Goal: Transaction & Acquisition: Book appointment/travel/reservation

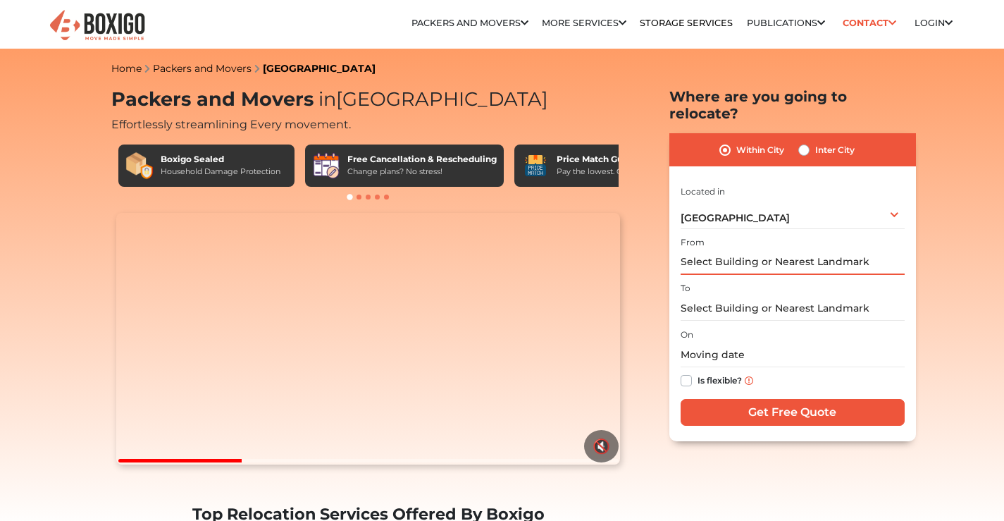
click at [844, 250] on input "text" at bounding box center [792, 262] width 224 height 25
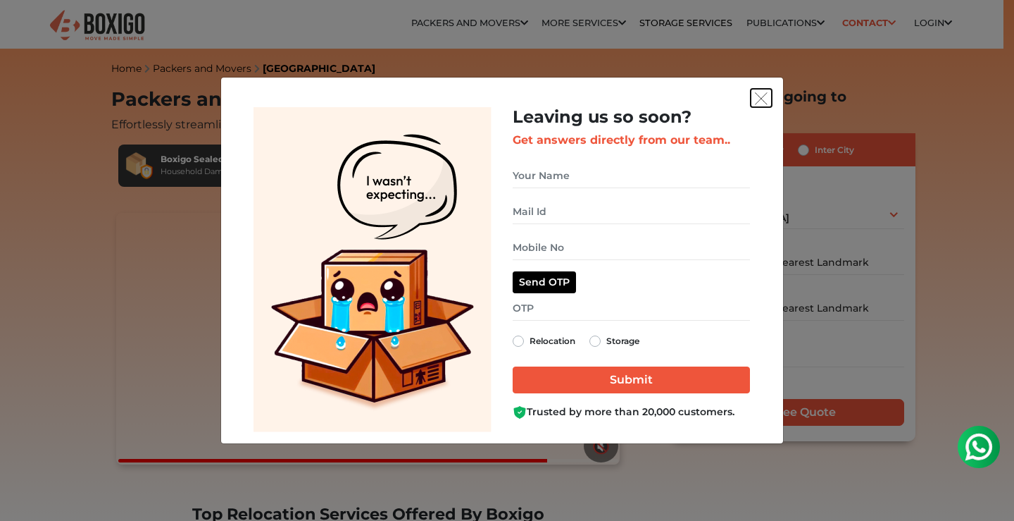
click at [765, 92] on img "get free quote dialog" at bounding box center [761, 98] width 13 height 13
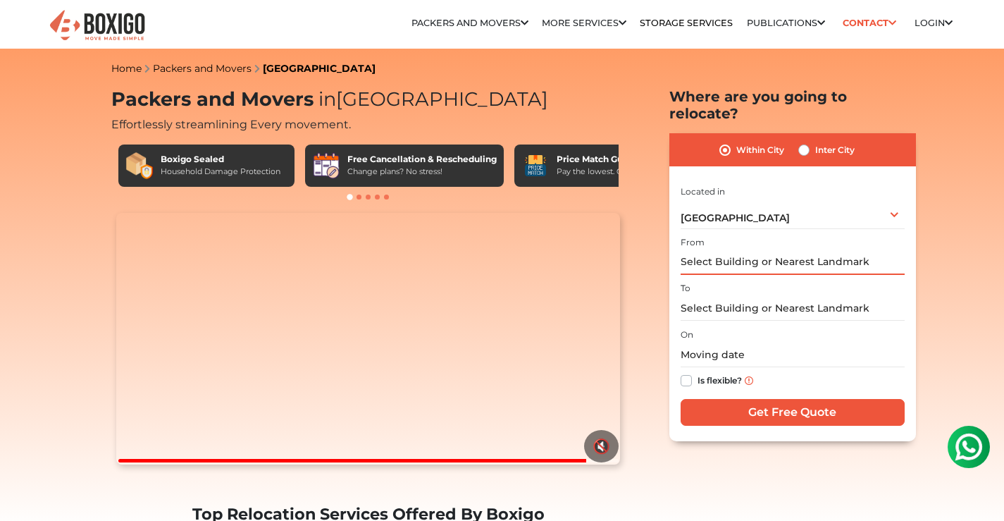
click at [746, 250] on input "text" at bounding box center [792, 262] width 224 height 25
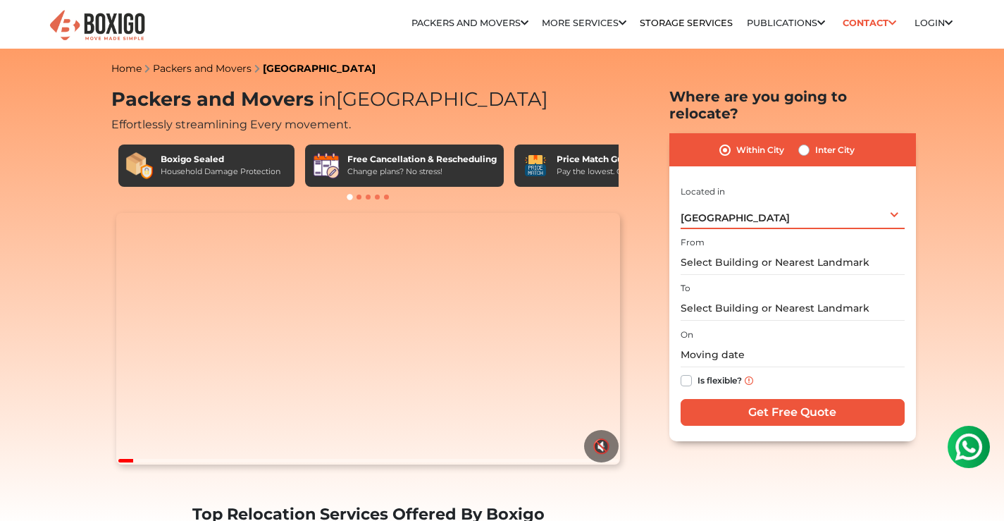
click at [797, 202] on div "Bengaluru Select City Bangalore Bengaluru Bhopal Bhubaneswar Chennai Coimbatore…" at bounding box center [792, 214] width 224 height 30
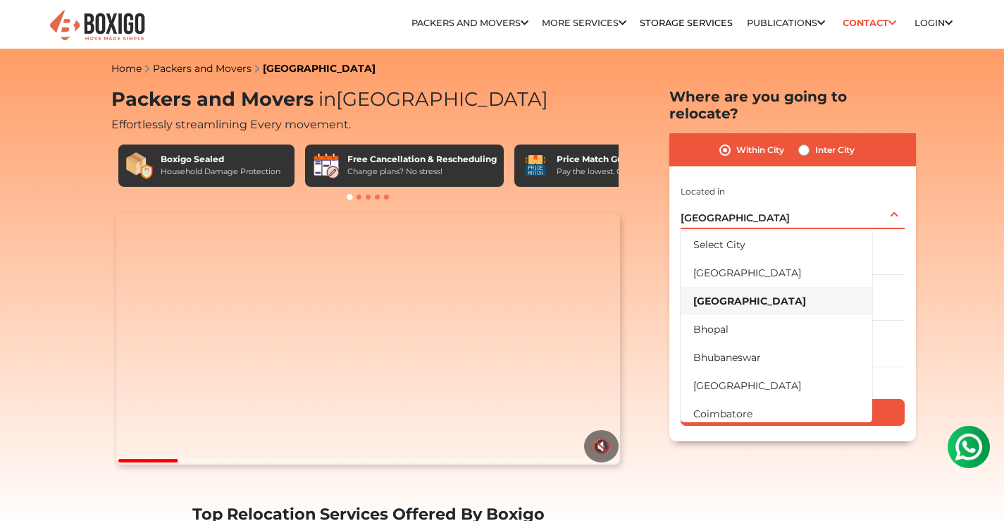
click at [731, 287] on li "[GEOGRAPHIC_DATA]" at bounding box center [776, 301] width 192 height 28
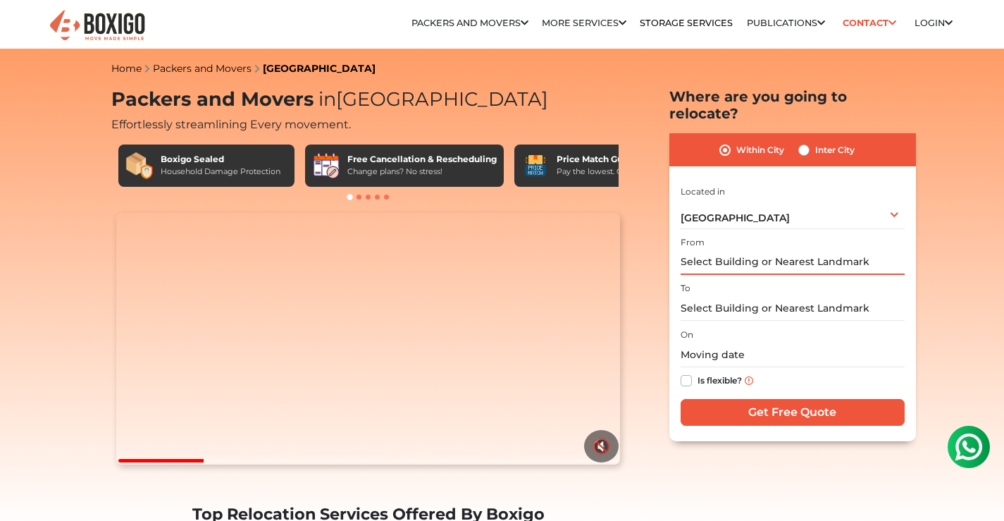
click at [737, 250] on input "text" at bounding box center [792, 262] width 224 height 25
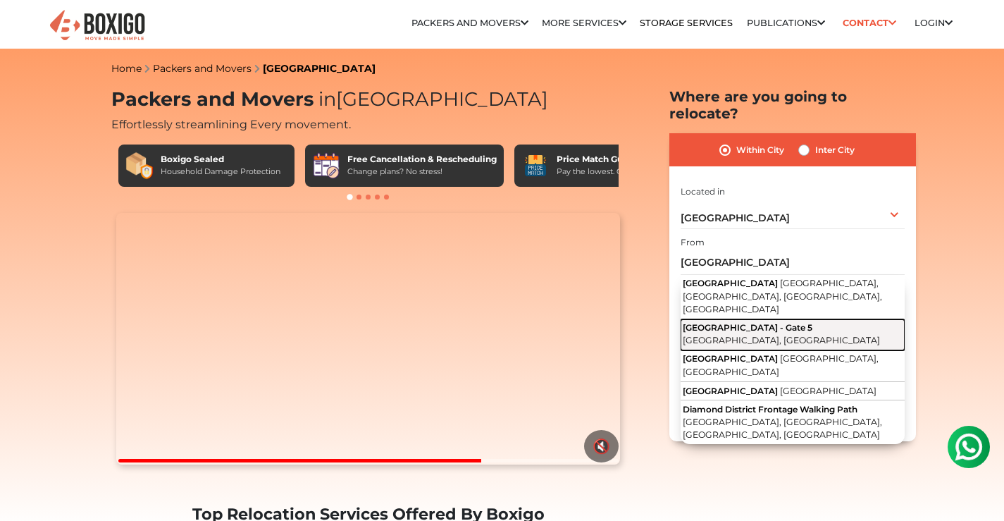
click at [761, 322] on span "Diamond District - Gate 5" at bounding box center [747, 327] width 130 height 11
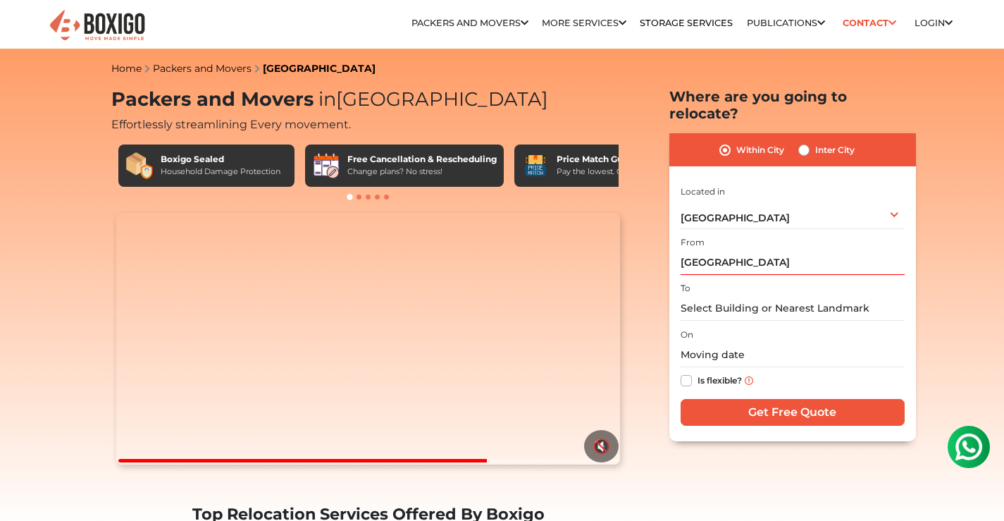
type input "[GEOGRAPHIC_DATA] - Gate [STREET_ADDRESS]"
click at [735, 296] on input "text" at bounding box center [792, 308] width 224 height 25
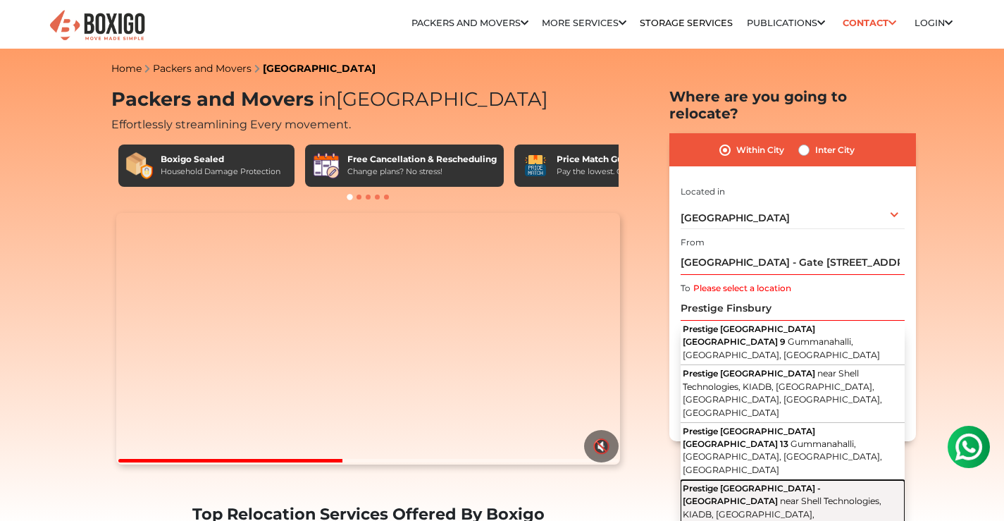
click at [772, 482] on span "Prestige Finsbury Park -Hyde" at bounding box center [751, 493] width 138 height 23
type input "Prestige [GEOGRAPHIC_DATA] -[GEOGRAPHIC_DATA], near [GEOGRAPHIC_DATA], [GEOGRAP…"
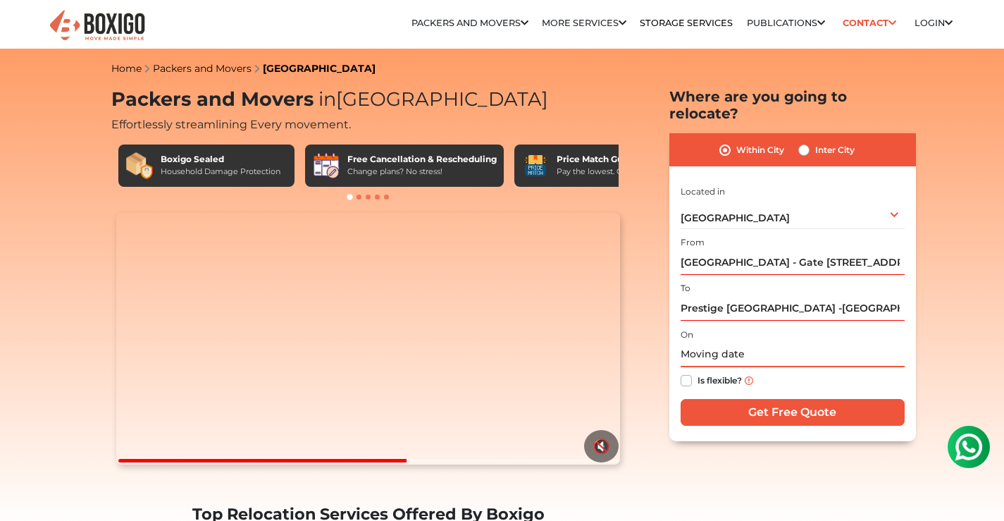
click at [726, 342] on input "text" at bounding box center [792, 354] width 224 height 25
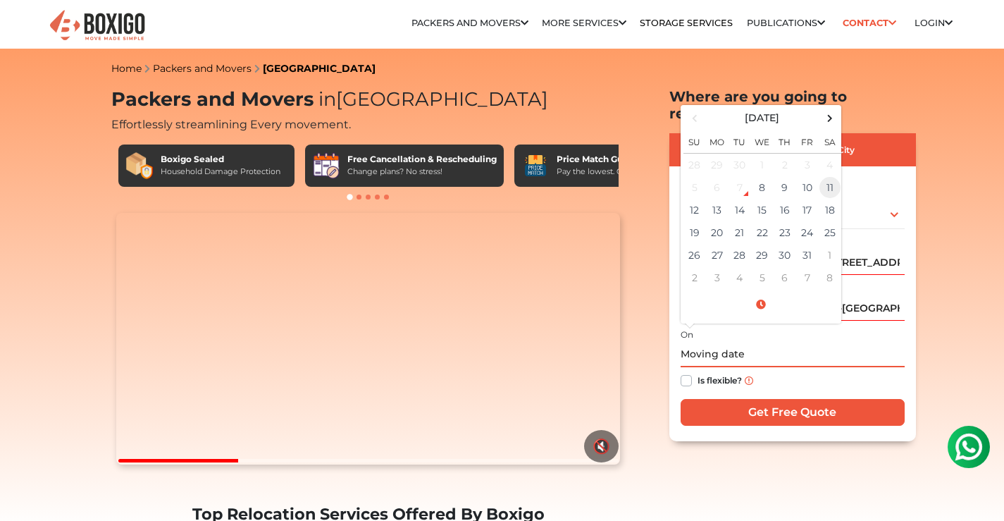
click at [828, 176] on td "11" at bounding box center [829, 187] width 23 height 23
type input "10/11/2025 12:00 AM"
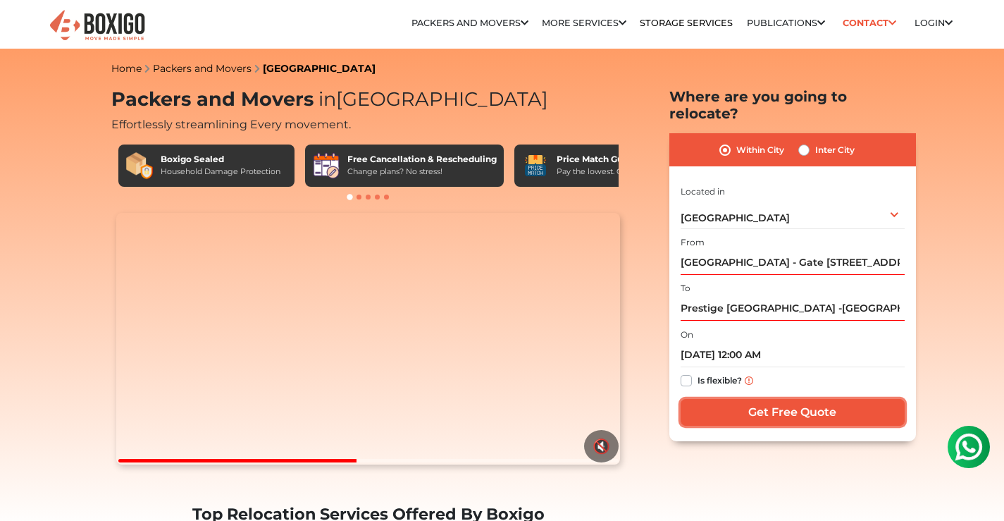
click at [797, 399] on input "Get Free Quote" at bounding box center [792, 412] width 224 height 27
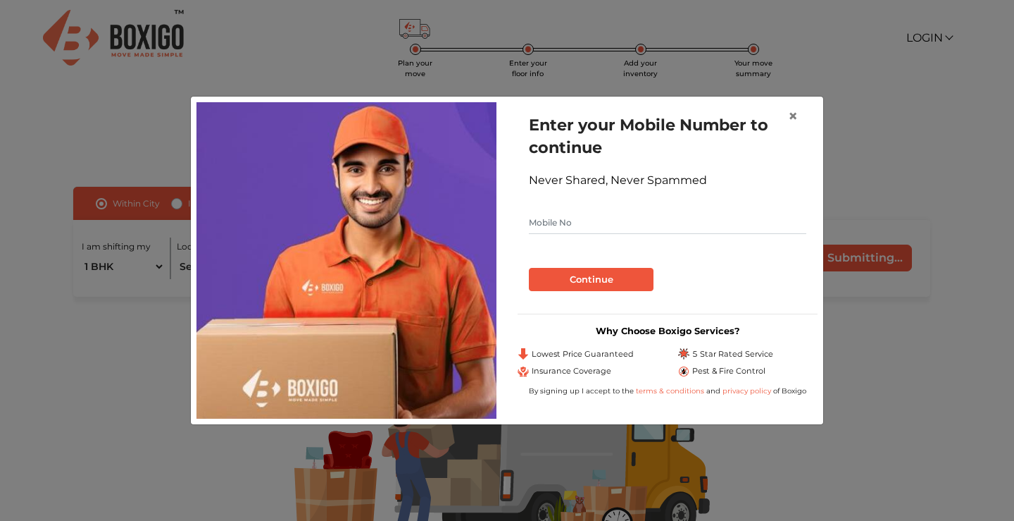
click at [622, 219] on input "text" at bounding box center [668, 222] width 278 height 23
type input "9900061205"
click at [590, 289] on button "Continue" at bounding box center [591, 280] width 125 height 24
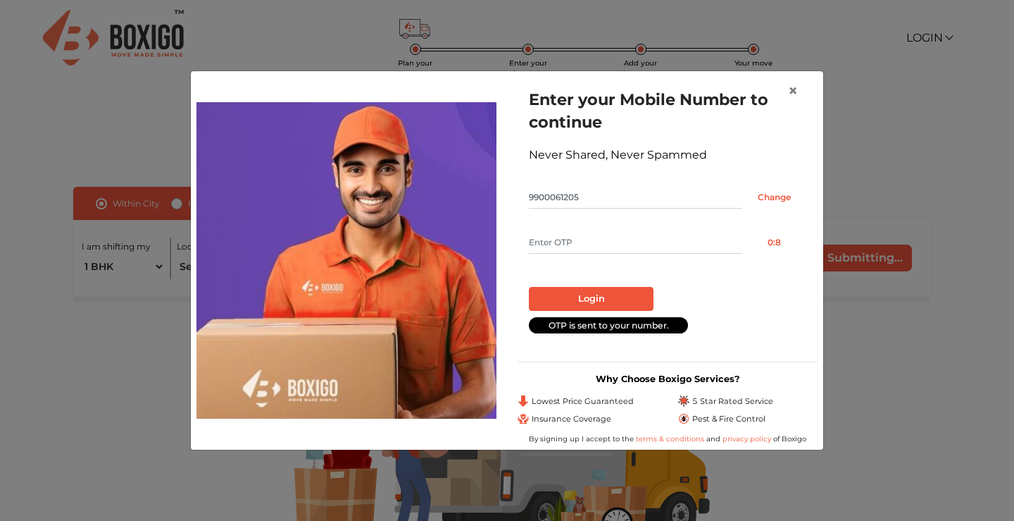
click at [590, 239] on input "text" at bounding box center [635, 242] width 213 height 23
type input "5726"
click at [615, 297] on button "Login" at bounding box center [591, 299] width 125 height 24
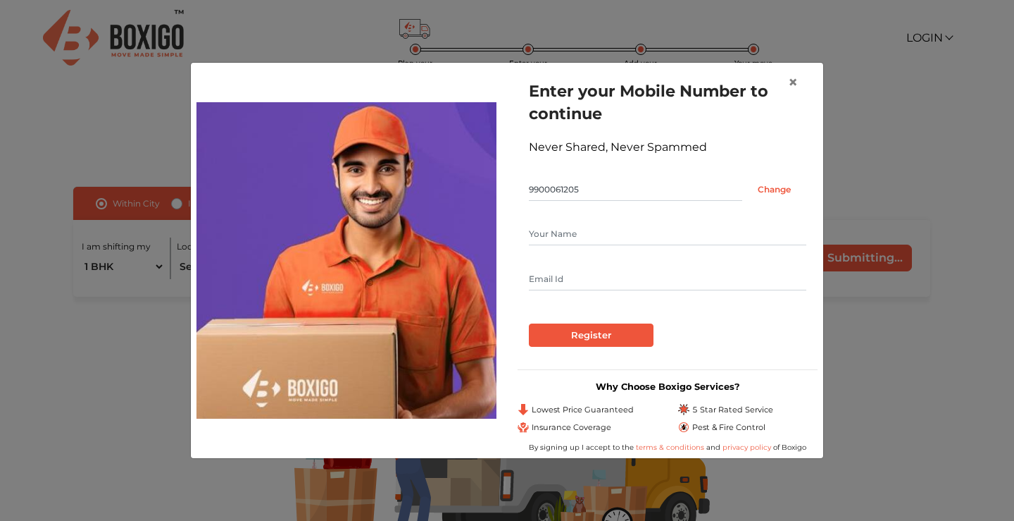
click at [582, 237] on input "text" at bounding box center [668, 234] width 278 height 23
type input "Gyan"
click at [559, 274] on input "text" at bounding box center [668, 279] width 278 height 23
type input "[EMAIL_ADDRESS][DOMAIN_NAME]"
click at [585, 335] on input "Register" at bounding box center [591, 335] width 125 height 24
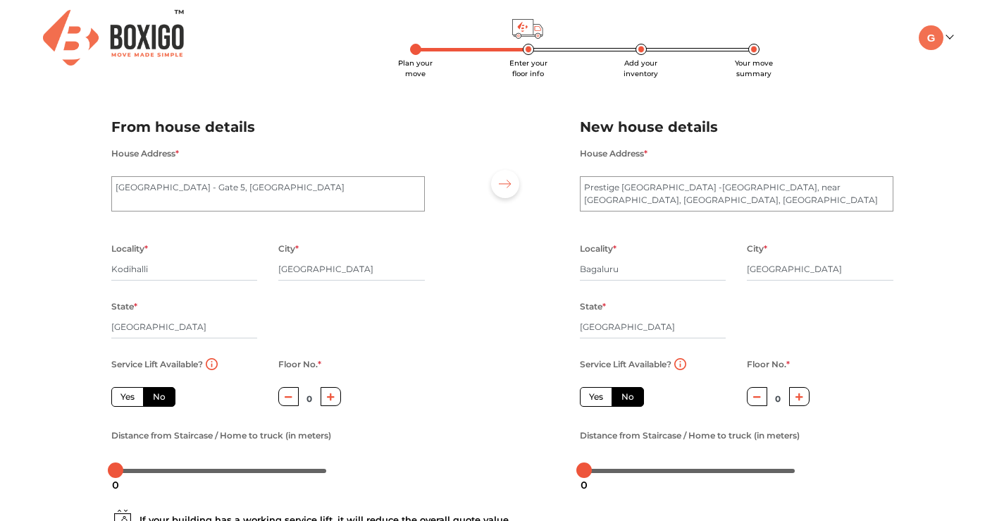
click at [127, 393] on label "Yes" at bounding box center [127, 397] width 32 height 20
click at [127, 393] on input "Yes" at bounding box center [124, 394] width 9 height 9
radio input "true"
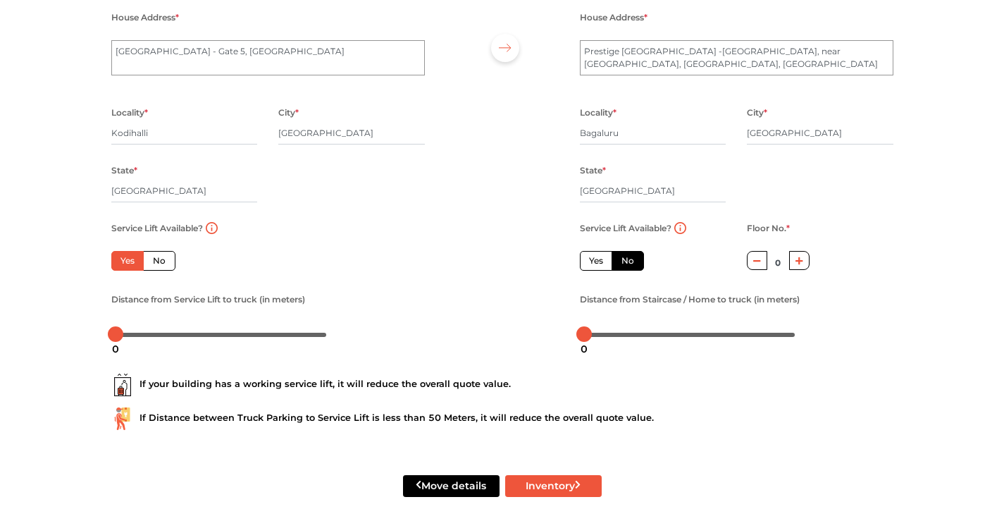
scroll to position [141, 0]
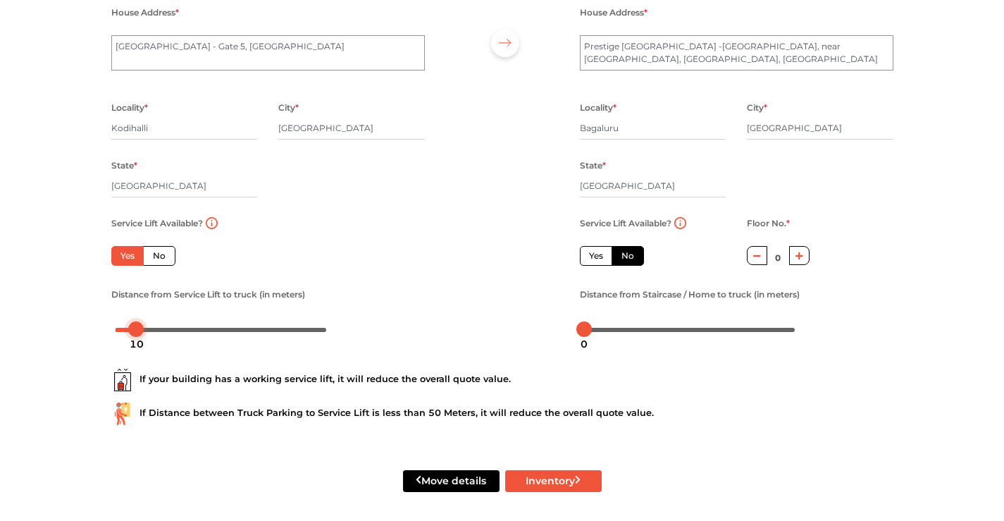
drag, startPoint x: 116, startPoint y: 328, endPoint x: 136, endPoint y: 330, distance: 20.5
click at [136, 330] on div at bounding box center [135, 328] width 15 height 15
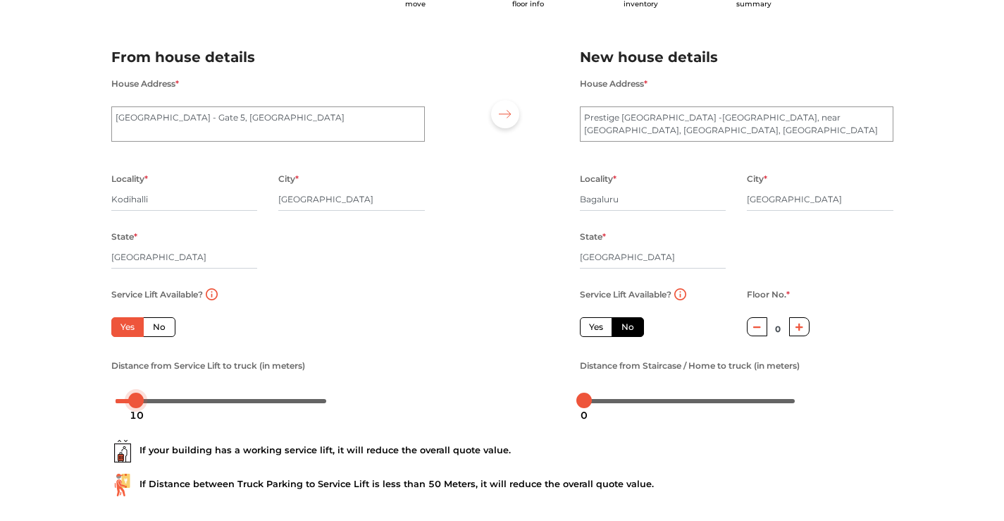
scroll to position [70, 0]
click at [595, 326] on label "Yes" at bounding box center [596, 326] width 32 height 20
click at [595, 326] on input "Yes" at bounding box center [593, 324] width 9 height 9
radio input "false"
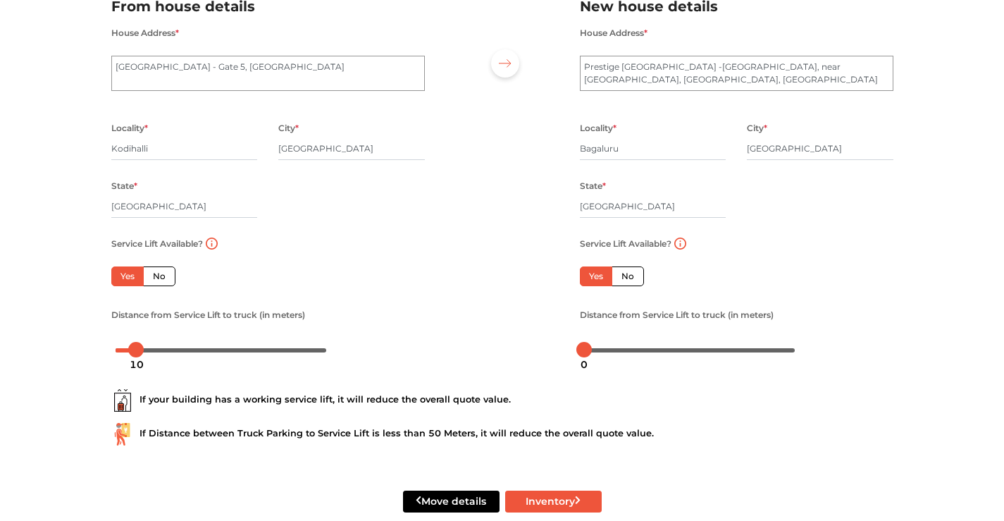
scroll to position [141, 0]
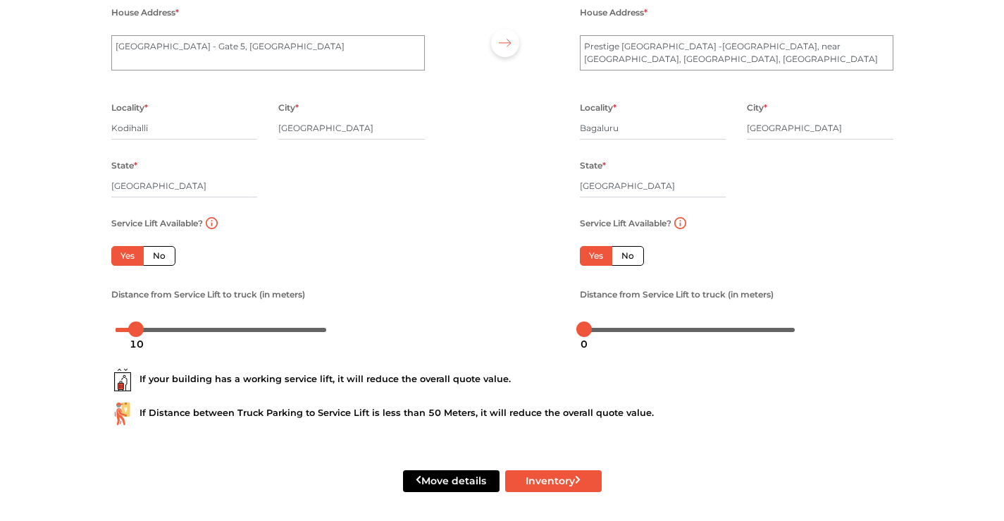
click at [580, 332] on div "0" at bounding box center [584, 344] width 18 height 24
drag, startPoint x: 586, startPoint y: 327, endPoint x: 604, endPoint y: 328, distance: 17.7
click at [604, 328] on div at bounding box center [599, 328] width 15 height 15
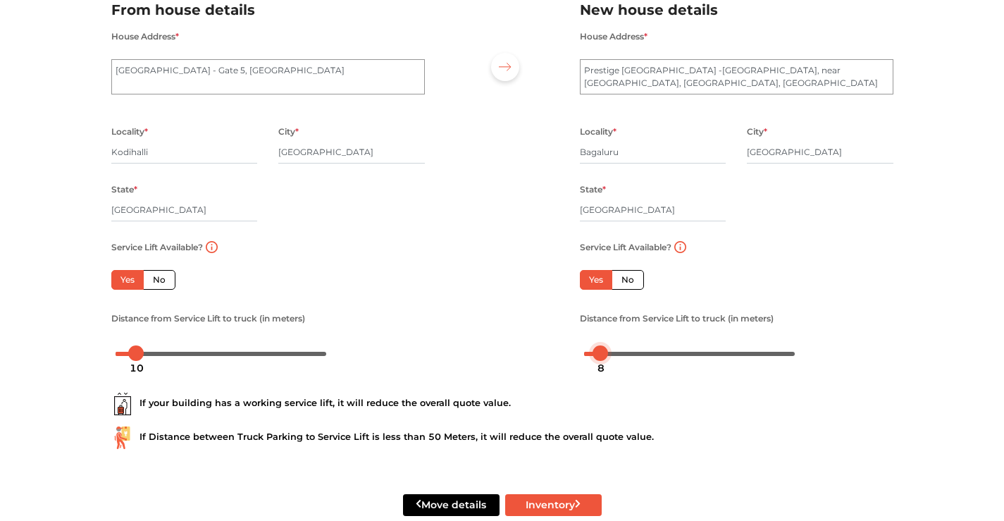
scroll to position [146, 0]
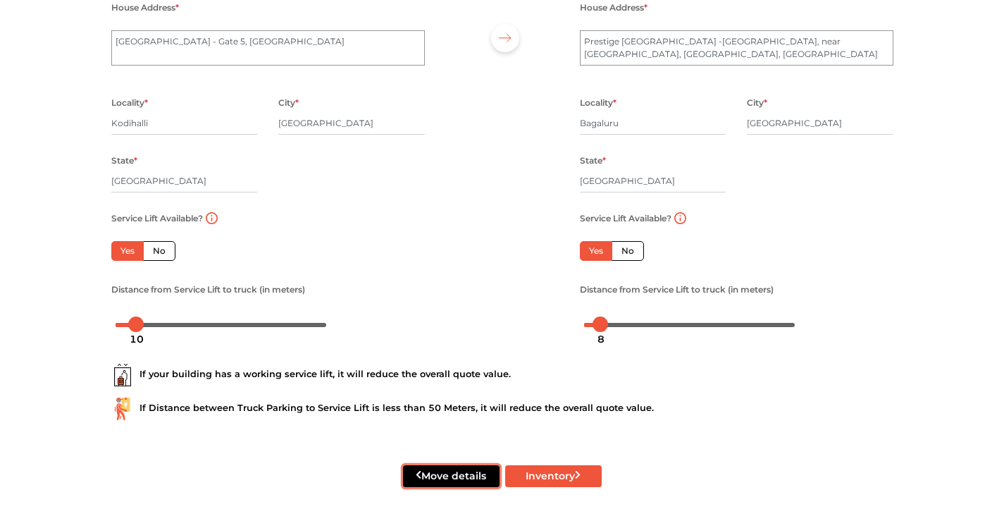
click at [449, 469] on button "Move details" at bounding box center [451, 476] width 96 height 22
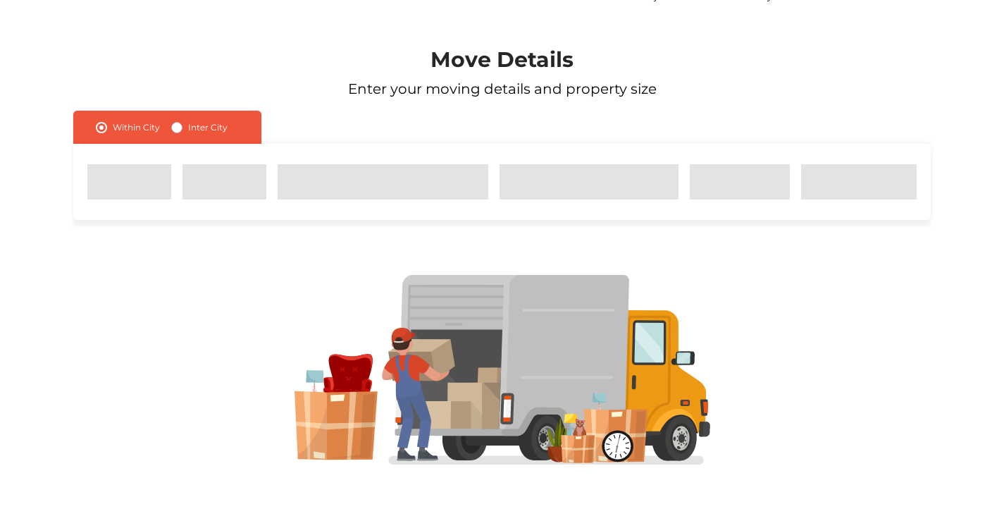
scroll to position [47, 0]
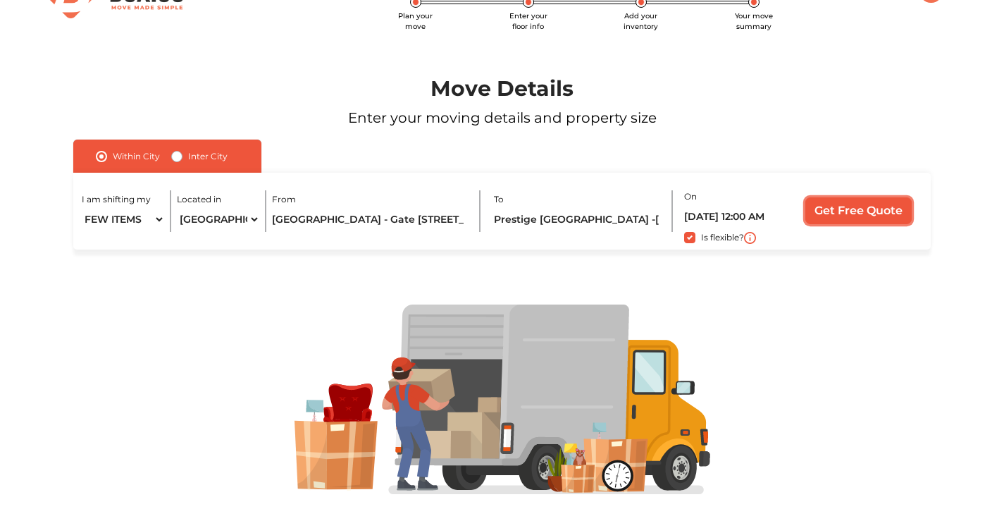
click at [866, 220] on input "Get Free Quote" at bounding box center [858, 210] width 106 height 27
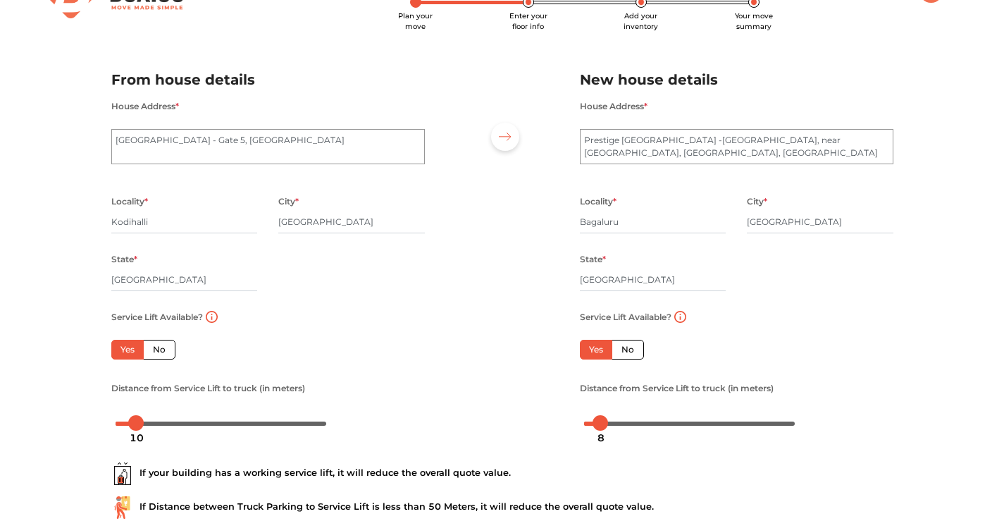
scroll to position [146, 0]
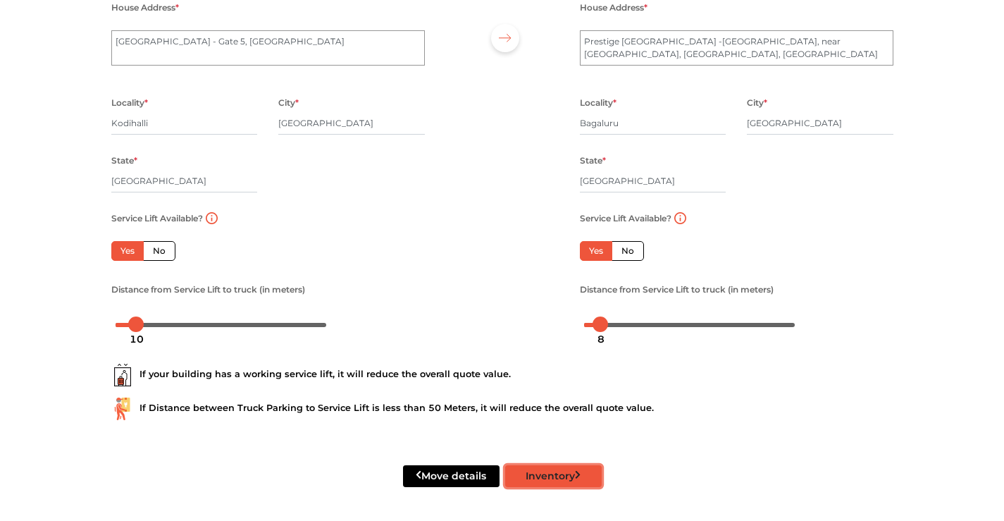
click at [565, 469] on button "Inventory" at bounding box center [553, 476] width 96 height 22
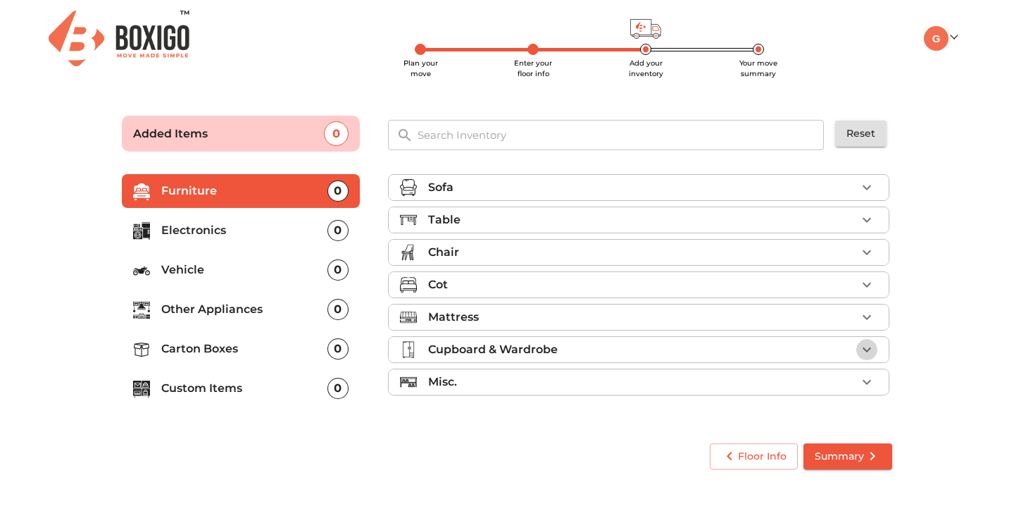
click at [866, 344] on icon "button" at bounding box center [867, 349] width 17 height 17
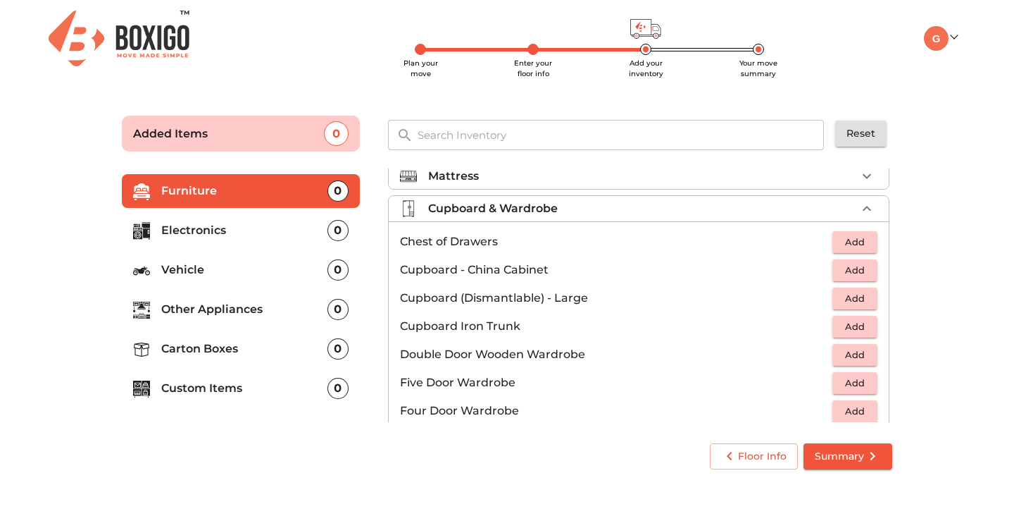
scroll to position [211, 0]
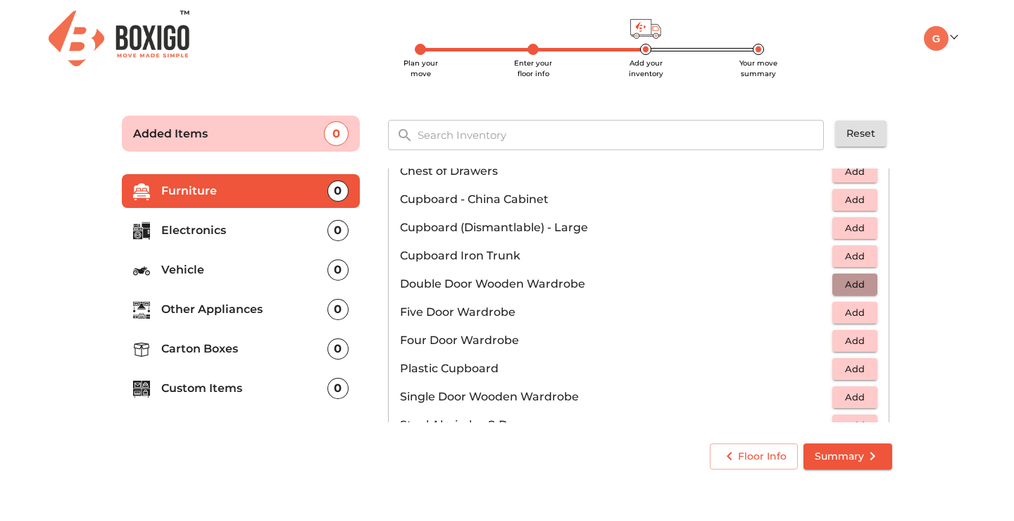
click at [846, 273] on button "Add" at bounding box center [855, 284] width 45 height 22
click at [862, 279] on icon "button" at bounding box center [867, 283] width 17 height 17
click at [336, 349] on div "0" at bounding box center [338, 348] width 21 height 21
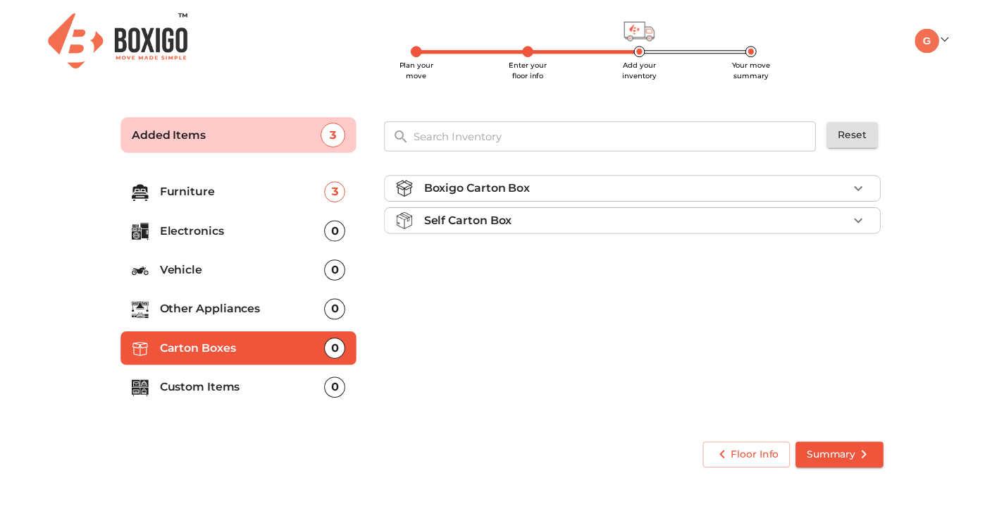
scroll to position [0, 0]
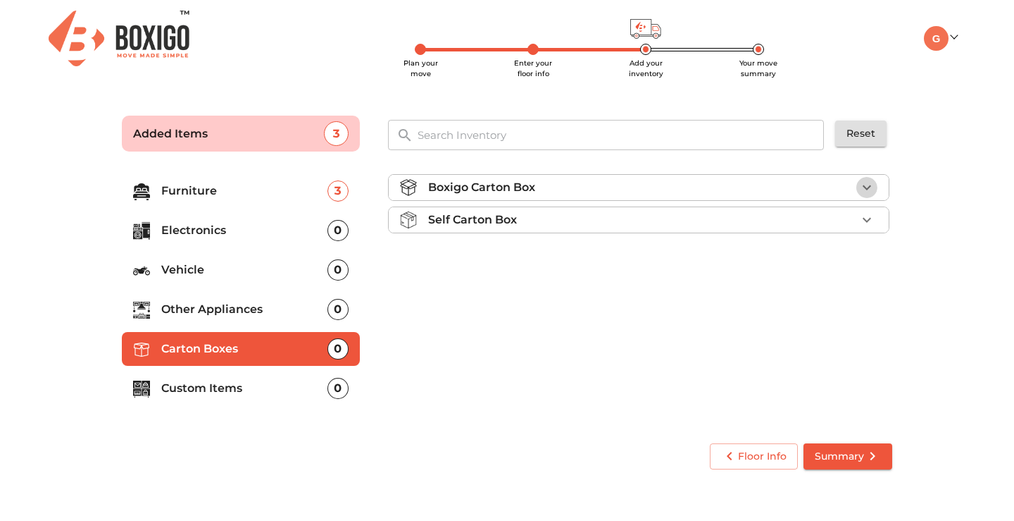
click at [875, 179] on icon "button" at bounding box center [867, 187] width 17 height 17
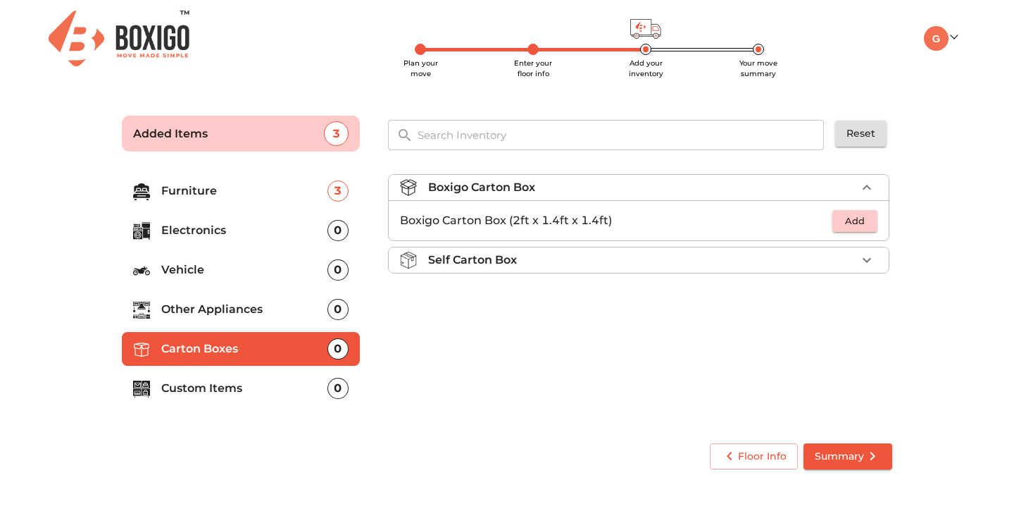
click at [861, 218] on span "Add" at bounding box center [855, 221] width 31 height 16
click at [864, 218] on icon "button" at bounding box center [867, 220] width 17 height 17
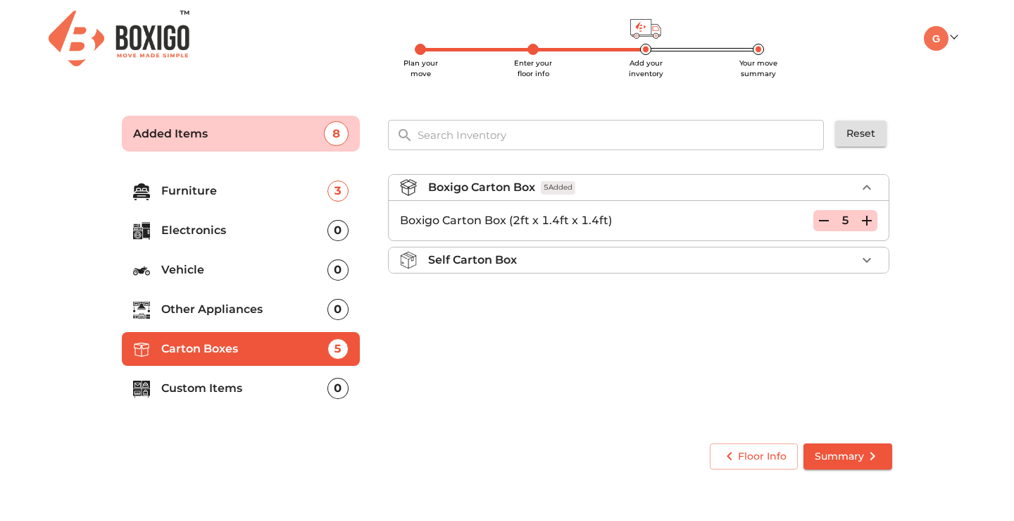
click at [864, 218] on icon "button" at bounding box center [867, 220] width 17 height 17
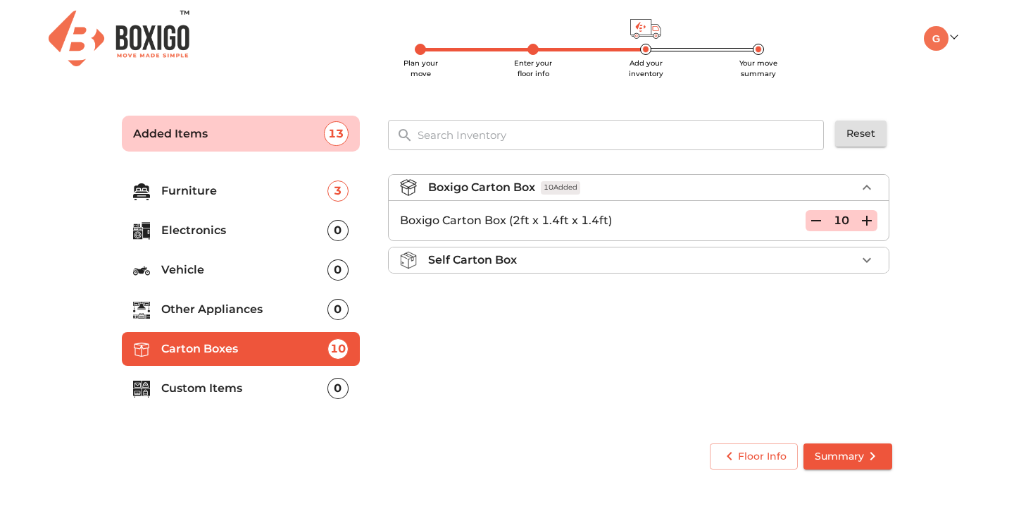
click at [864, 218] on icon "button" at bounding box center [867, 220] width 17 height 17
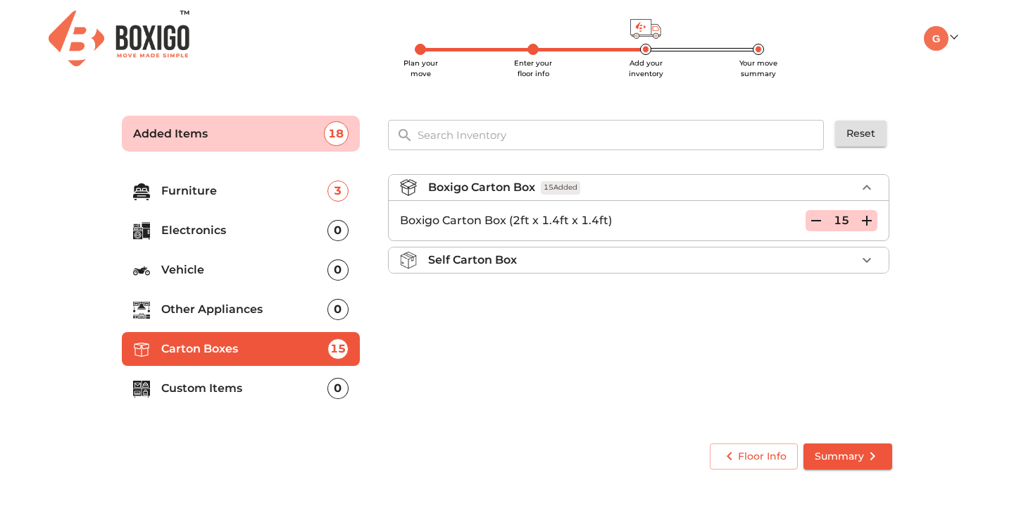
click at [866, 258] on icon "button" at bounding box center [867, 259] width 17 height 17
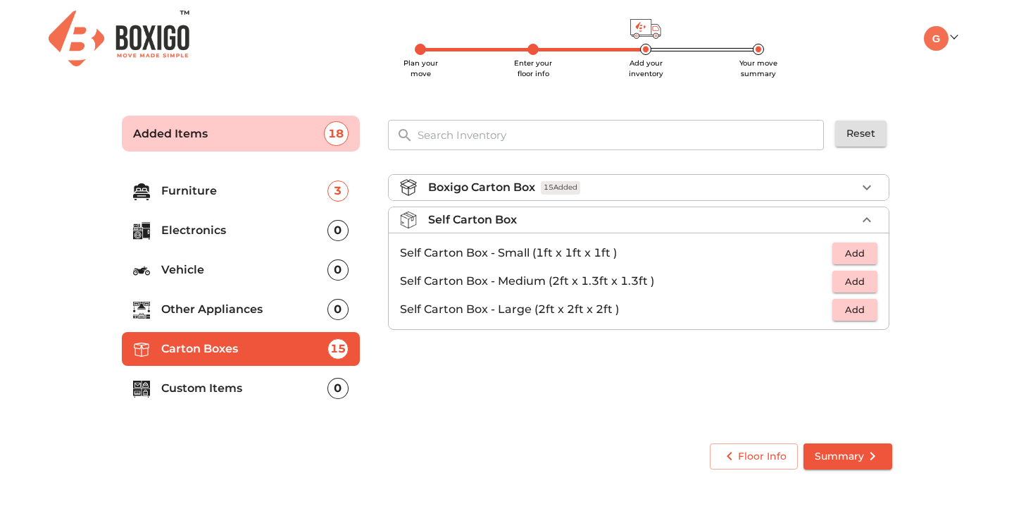
drag, startPoint x: 866, startPoint y: 258, endPoint x: 909, endPoint y: 255, distance: 43.8
click at [909, 255] on main "Plan your move Enter your floor info Add your inventory Your move summary Added…" at bounding box center [507, 289] width 1014 height 387
click at [871, 220] on icon "button" at bounding box center [867, 219] width 17 height 17
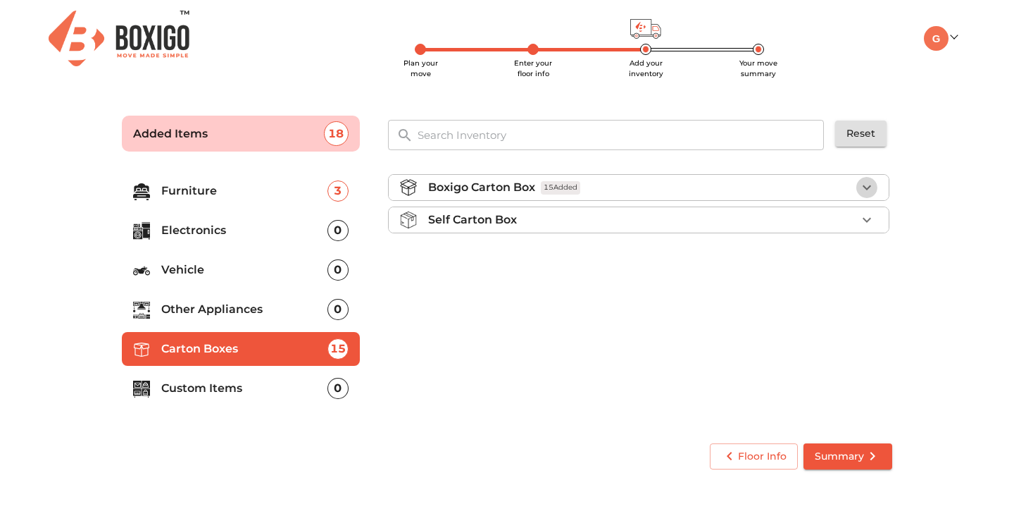
click at [864, 187] on icon "button" at bounding box center [867, 187] width 17 height 17
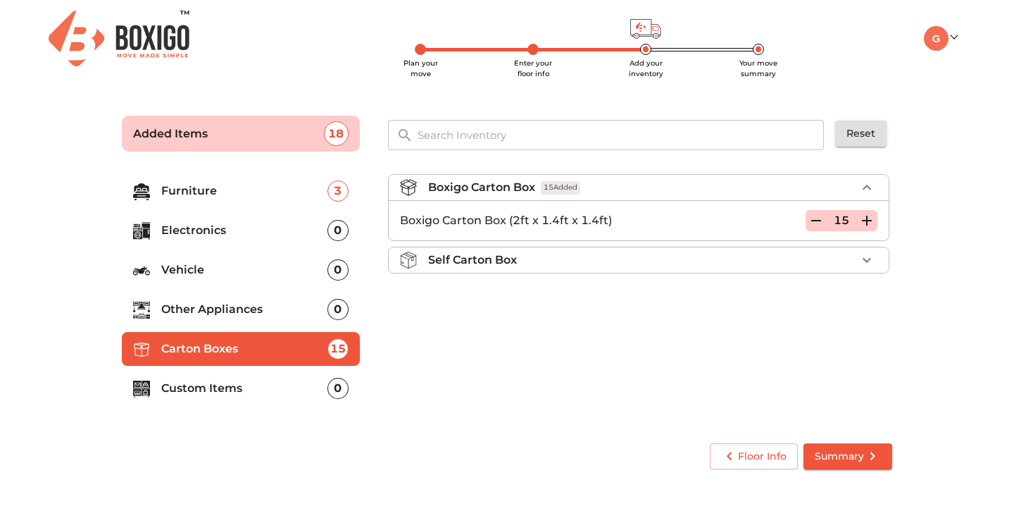
click at [864, 187] on icon "button" at bounding box center [867, 187] width 17 height 17
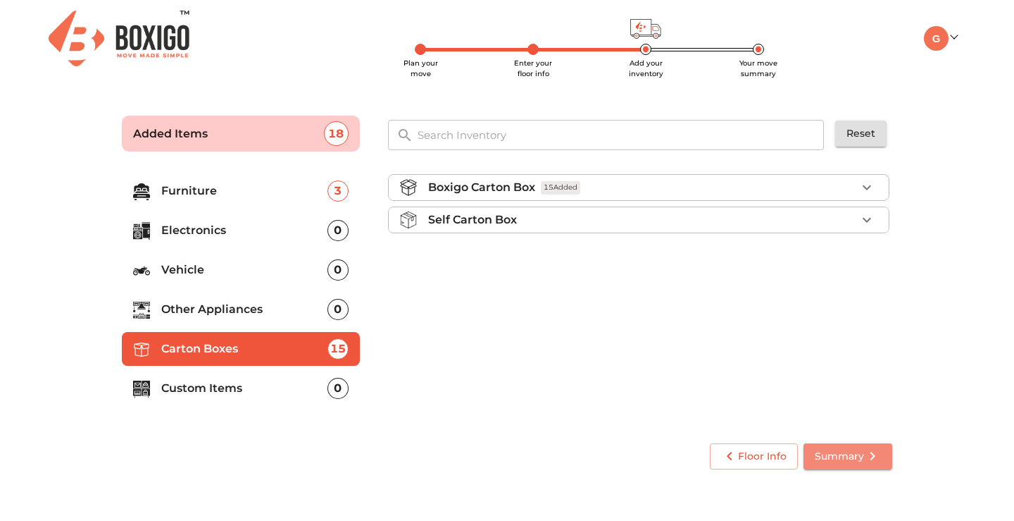
click at [841, 448] on span "Summary" at bounding box center [848, 456] width 66 height 18
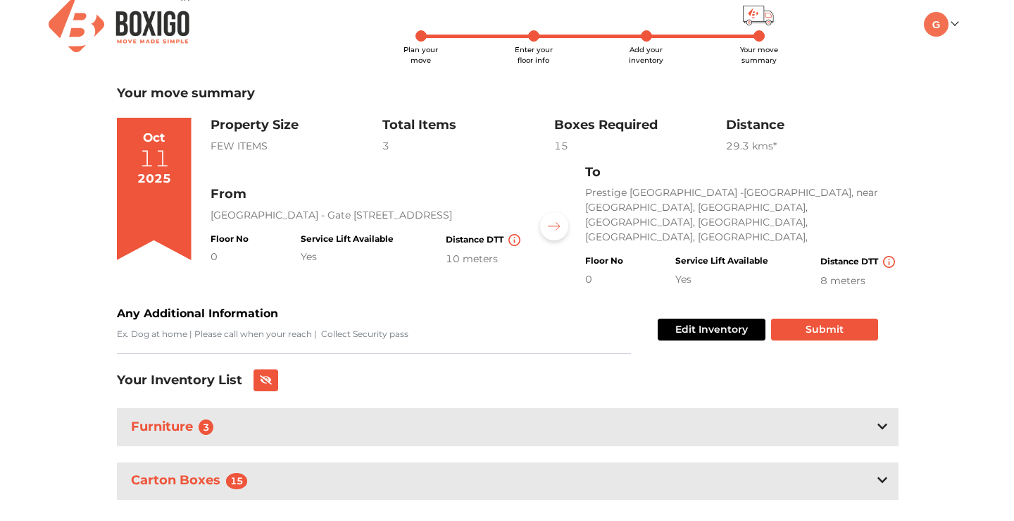
scroll to position [25, 0]
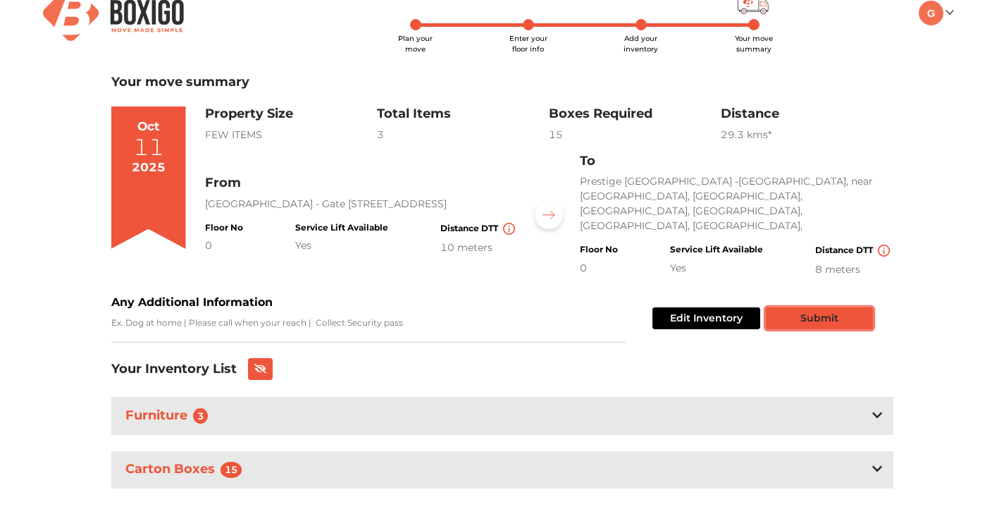
click at [816, 307] on button "Submit" at bounding box center [819, 318] width 107 height 22
